Goal: Information Seeking & Learning: Learn about a topic

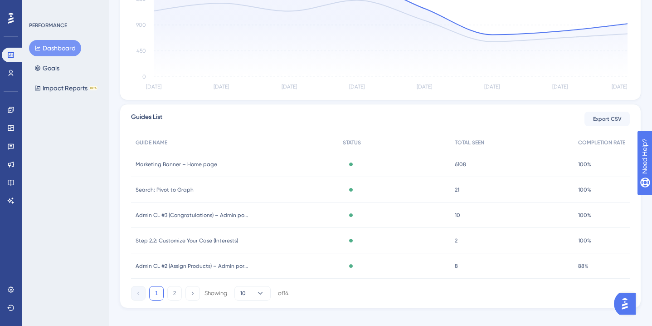
scroll to position [262, 0]
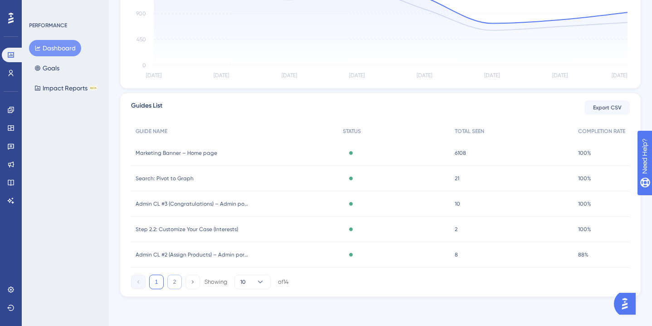
click at [175, 280] on button "2" at bounding box center [174, 281] width 15 height 15
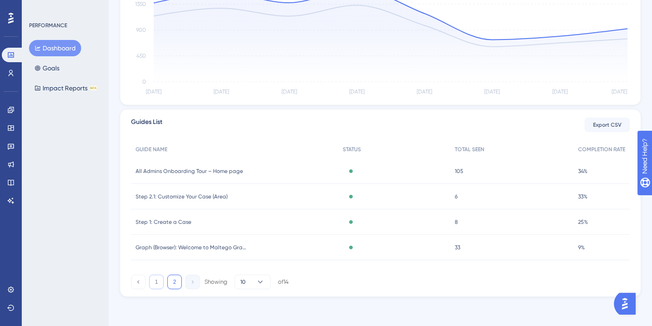
click at [156, 283] on button "1" at bounding box center [156, 281] width 15 height 15
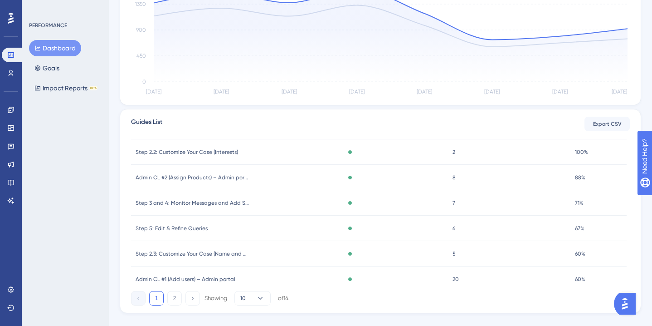
scroll to position [134, 0]
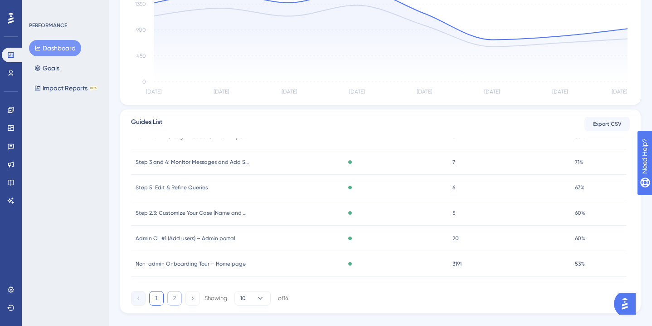
click at [176, 299] on button "2" at bounding box center [174, 298] width 15 height 15
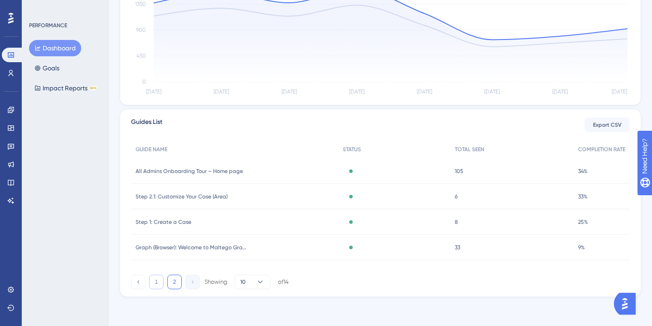
click at [160, 280] on button "1" at bounding box center [156, 281] width 15 height 15
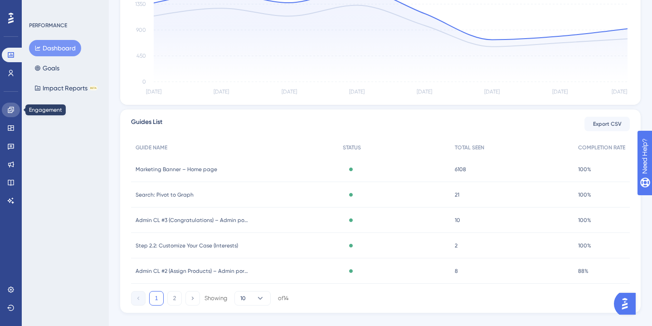
click at [13, 110] on icon at bounding box center [10, 109] width 7 height 7
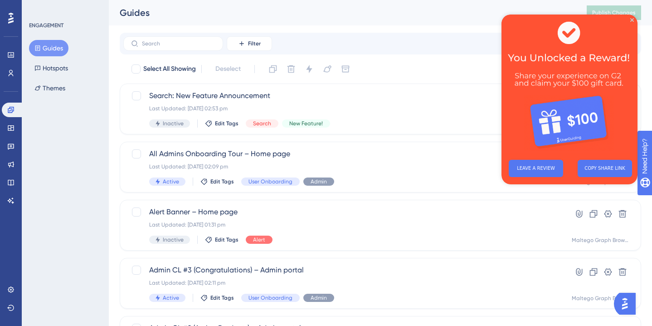
click at [14, 65] on div "Performance Users" at bounding box center [11, 64] width 18 height 33
click at [12, 59] on link at bounding box center [11, 55] width 18 height 15
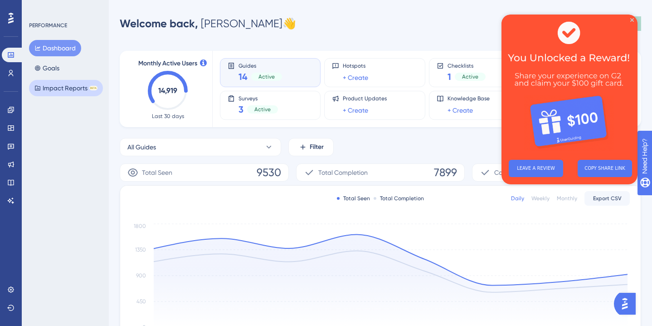
click at [65, 94] on button "Impact Reports BETA" at bounding box center [66, 88] width 74 height 16
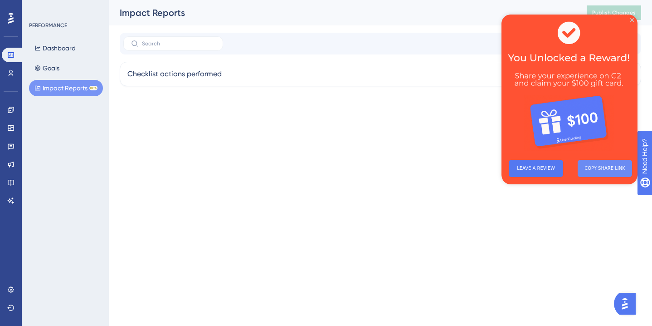
click at [598, 169] on button "COPY SHARE LINK" at bounding box center [605, 168] width 54 height 17
click at [254, 0] on html "Performance Users Engagement Widgets Feedback Product Updates Knowledge Base AI…" at bounding box center [326, 0] width 652 height 0
click at [633, 19] on icon "Close Preview" at bounding box center [632, 20] width 4 height 4
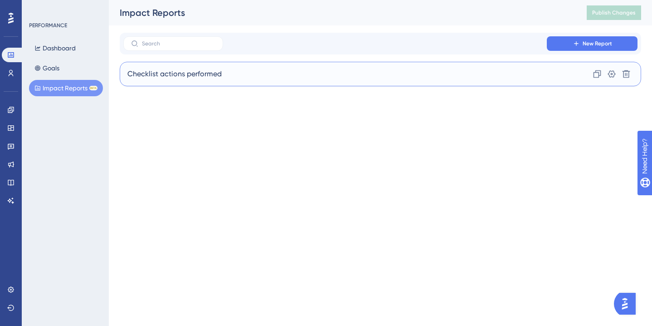
click at [236, 75] on div "Checklist actions performed Clone Settings Delete" at bounding box center [381, 74] width 522 height 24
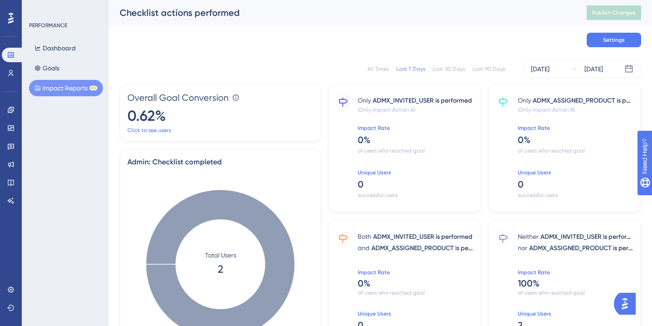
click at [455, 71] on div "Last 30 Days" at bounding box center [449, 68] width 33 height 7
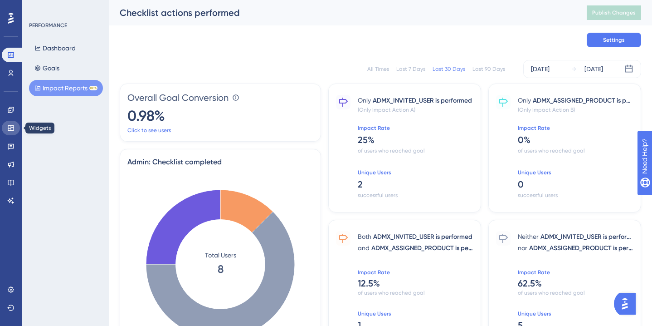
click at [9, 125] on icon at bounding box center [10, 127] width 7 height 7
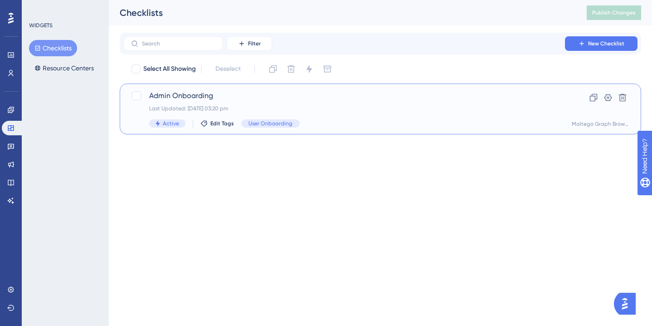
click at [347, 122] on div "Active Edit Tags User Onboarding" at bounding box center [344, 123] width 390 height 8
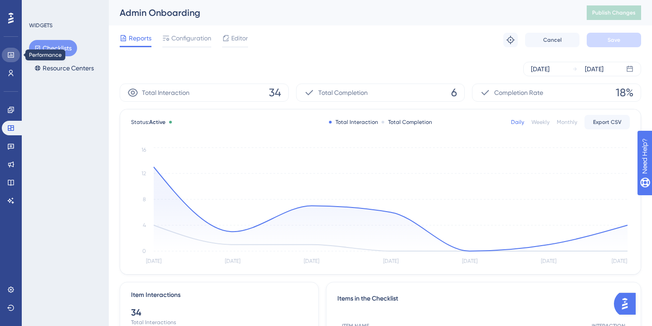
click at [15, 57] on link at bounding box center [11, 55] width 18 height 15
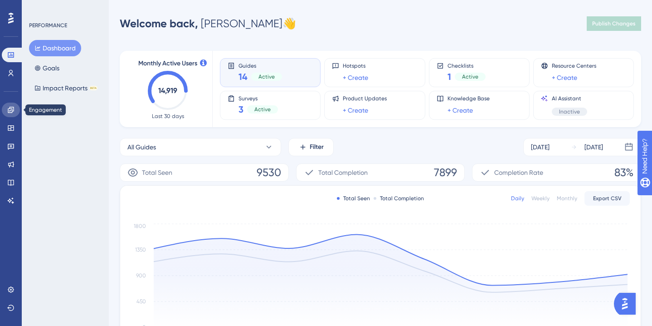
click at [12, 112] on icon at bounding box center [11, 110] width 6 height 6
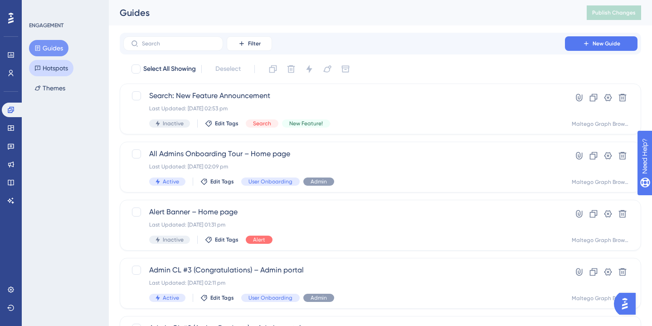
click at [49, 71] on button "Hotspots" at bounding box center [51, 68] width 44 height 16
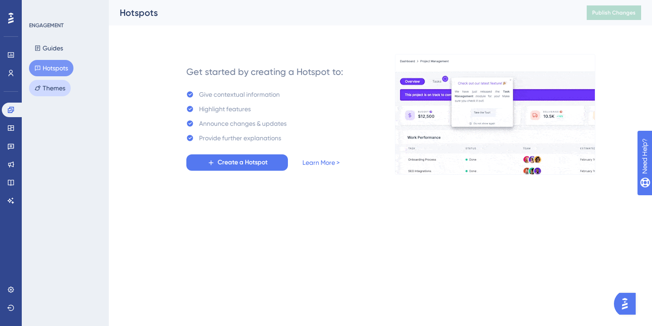
click at [59, 87] on button "Themes" at bounding box center [50, 88] width 42 height 16
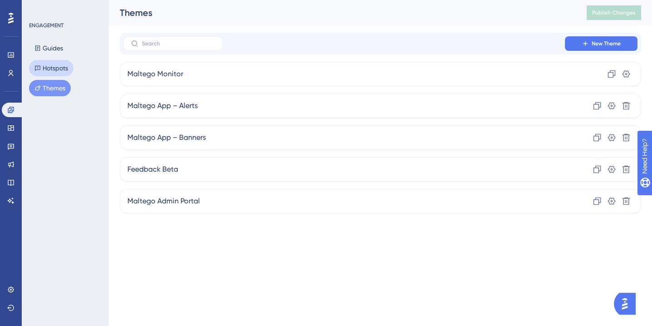
click at [57, 67] on button "Hotspots" at bounding box center [51, 68] width 44 height 16
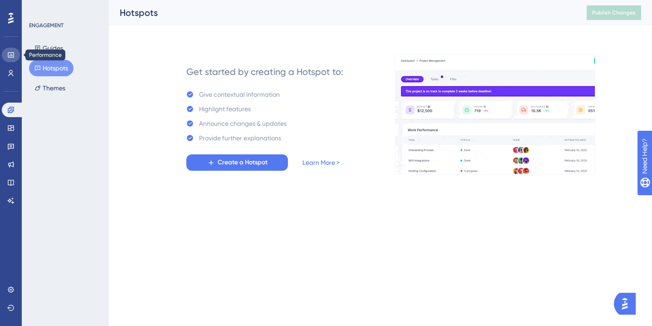
click at [16, 57] on link at bounding box center [11, 55] width 18 height 15
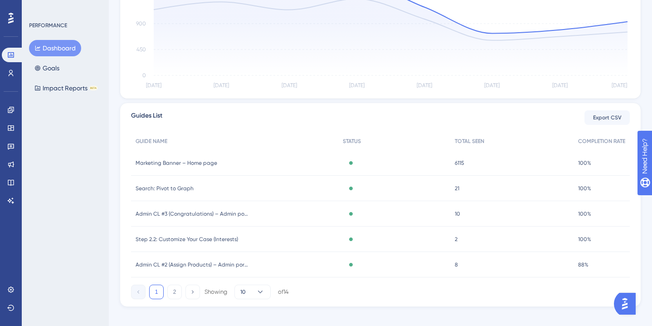
scroll to position [262, 0]
